Goal: Transaction & Acquisition: Purchase product/service

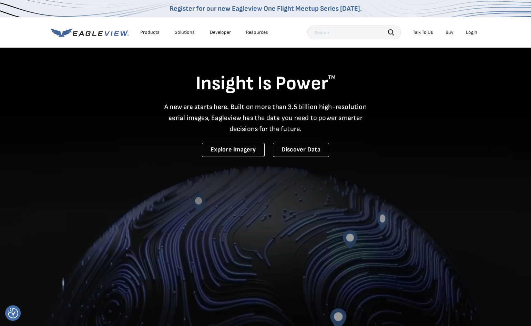
click at [478, 37] on li "Login" at bounding box center [472, 32] width 18 height 10
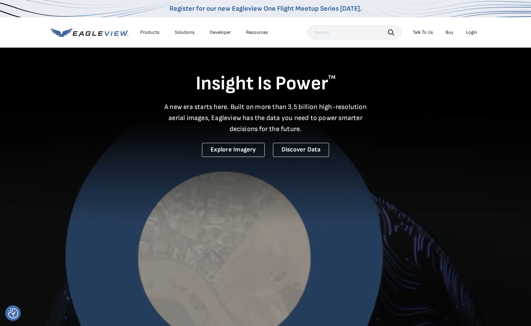
click at [477, 34] on div "Login" at bounding box center [471, 32] width 11 height 6
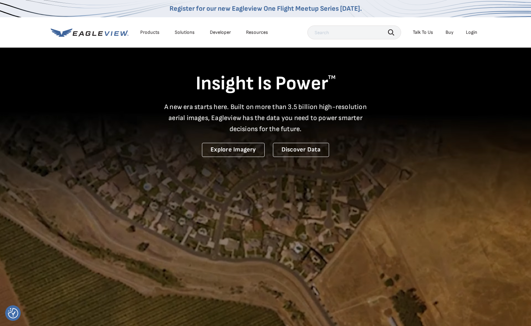
click at [328, 165] on video at bounding box center [265, 184] width 531 height 368
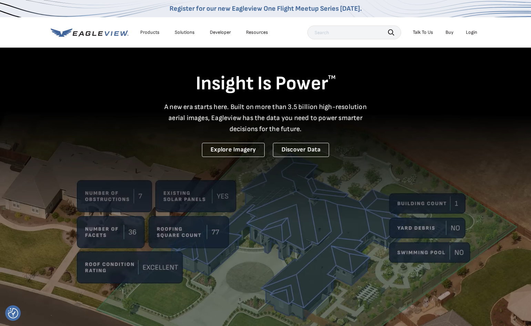
click at [150, 30] on div "Products" at bounding box center [149, 32] width 19 height 6
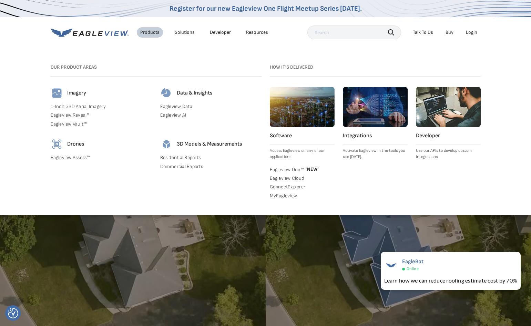
click at [191, 156] on link "Residential Reports" at bounding box center [210, 158] width 101 height 6
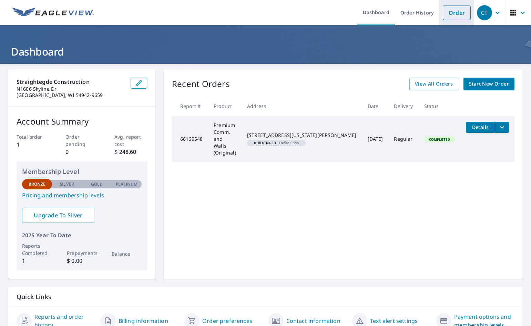
click at [459, 10] on link "Order" at bounding box center [457, 13] width 28 height 14
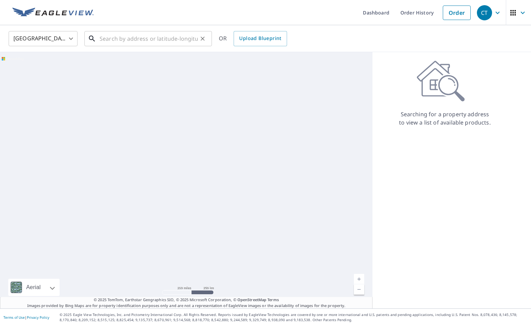
click at [149, 40] on input "text" at bounding box center [149, 38] width 98 height 19
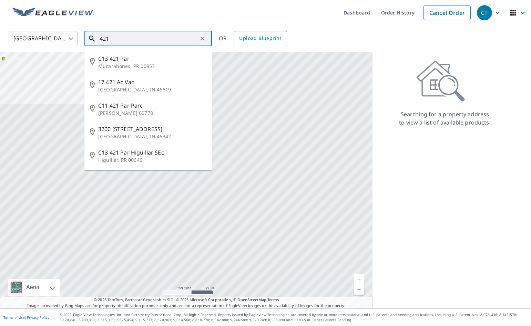
type input "421"
